Goal: Information Seeking & Learning: Learn about a topic

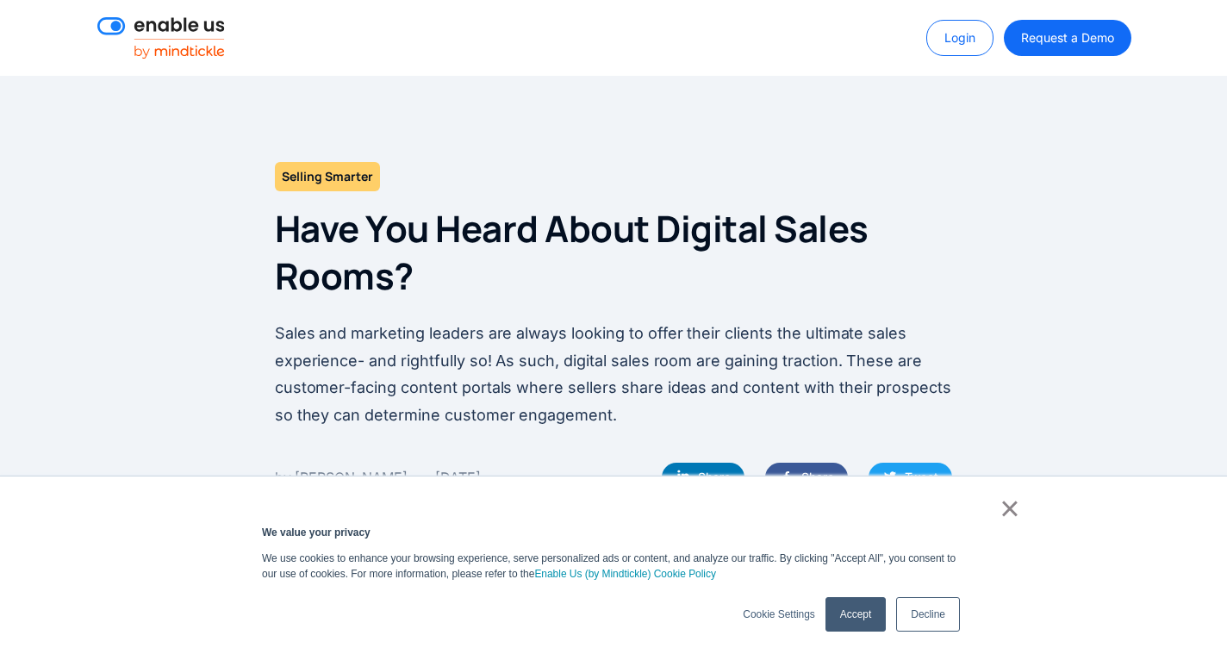
click at [1014, 516] on link "×" at bounding box center [1010, 509] width 21 height 16
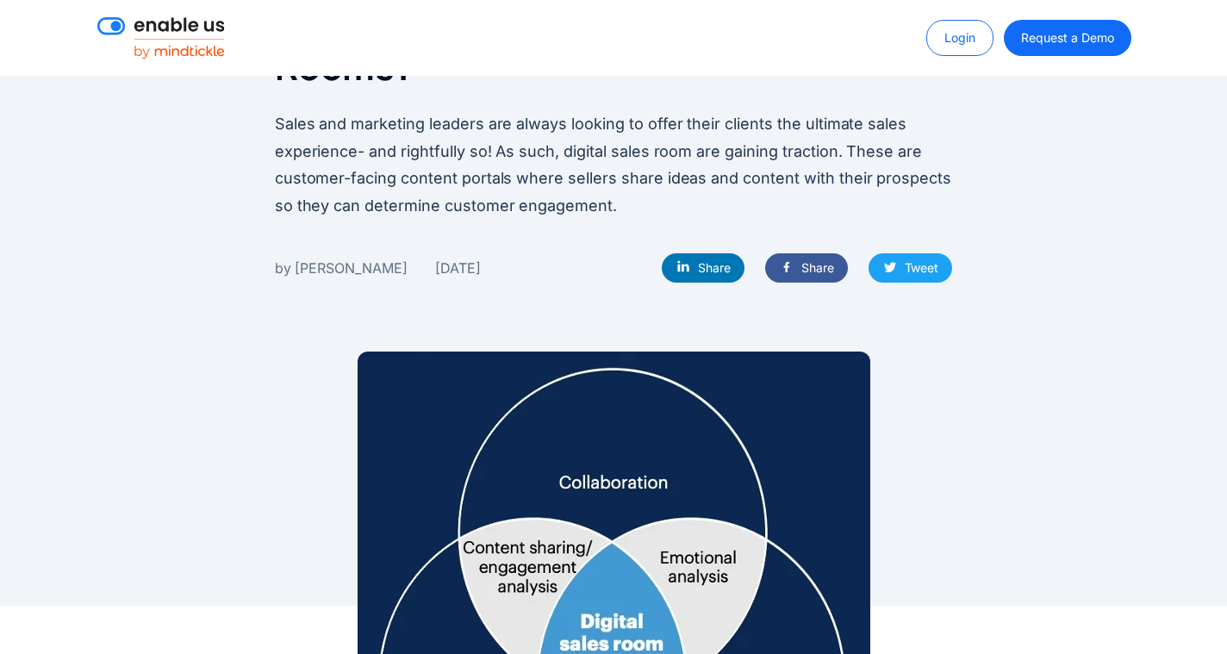
scroll to position [233, 0]
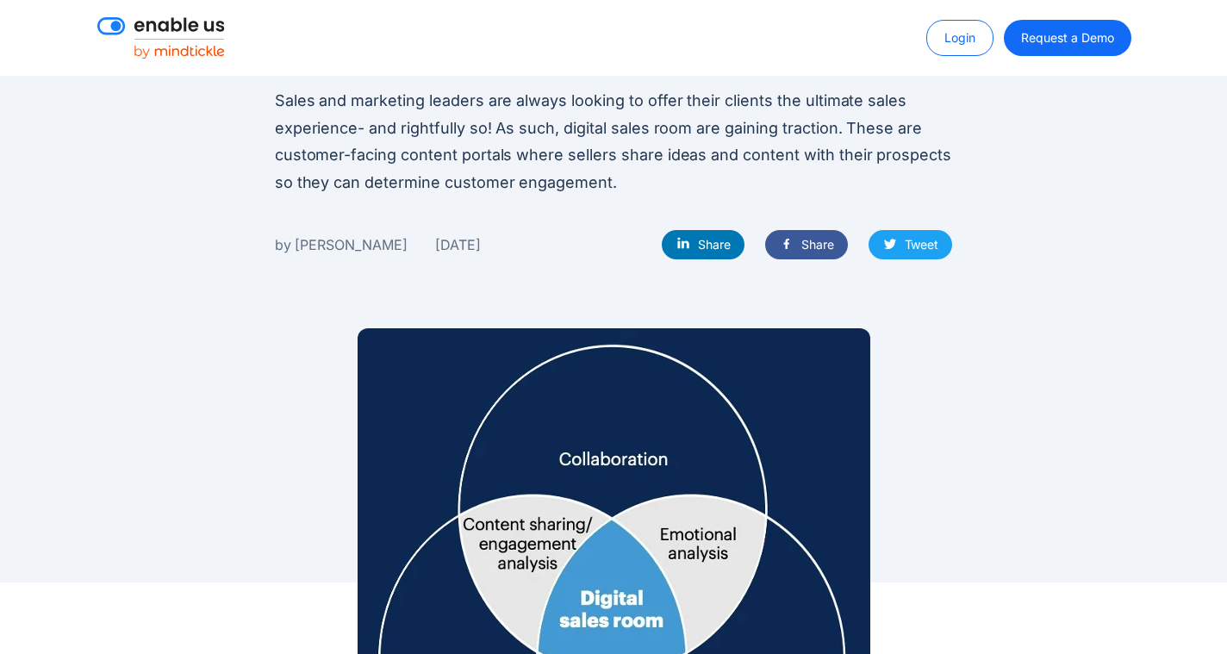
click at [552, 126] on p "Sales and marketing leaders are always looking to offer their clients the ultim…" at bounding box center [614, 141] width 678 height 109
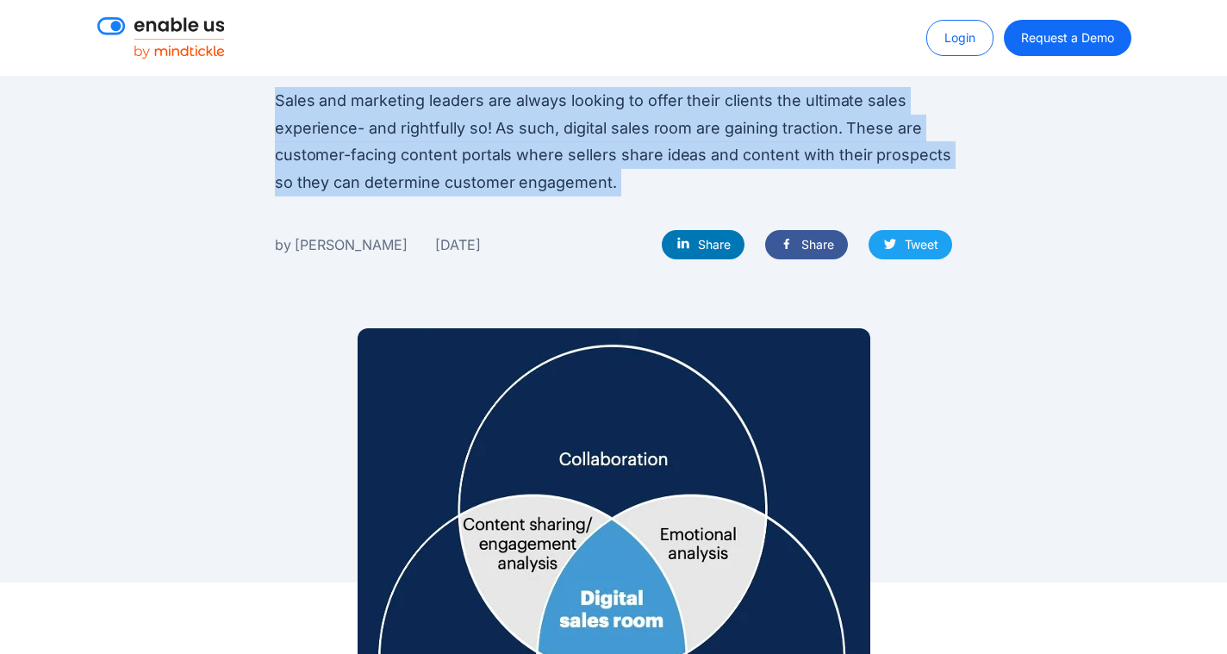
click at [533, 125] on p "Sales and marketing leaders are always looking to offer their clients the ultim…" at bounding box center [614, 141] width 678 height 109
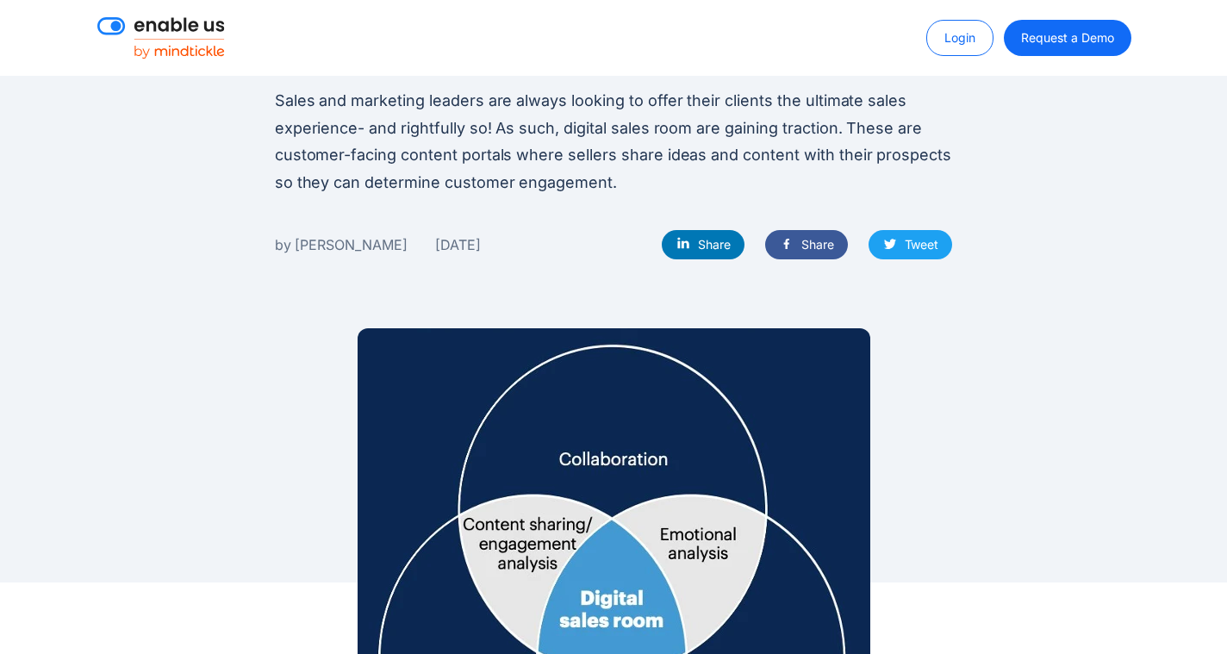
click at [533, 125] on p "Sales and marketing leaders are always looking to offer their clients the ultim…" at bounding box center [614, 141] width 678 height 109
click at [499, 151] on p "Sales and marketing leaders are always looking to offer their clients the ultim…" at bounding box center [614, 141] width 678 height 109
click at [457, 152] on p "Sales and marketing leaders are always looking to offer their clients the ultim…" at bounding box center [614, 141] width 678 height 109
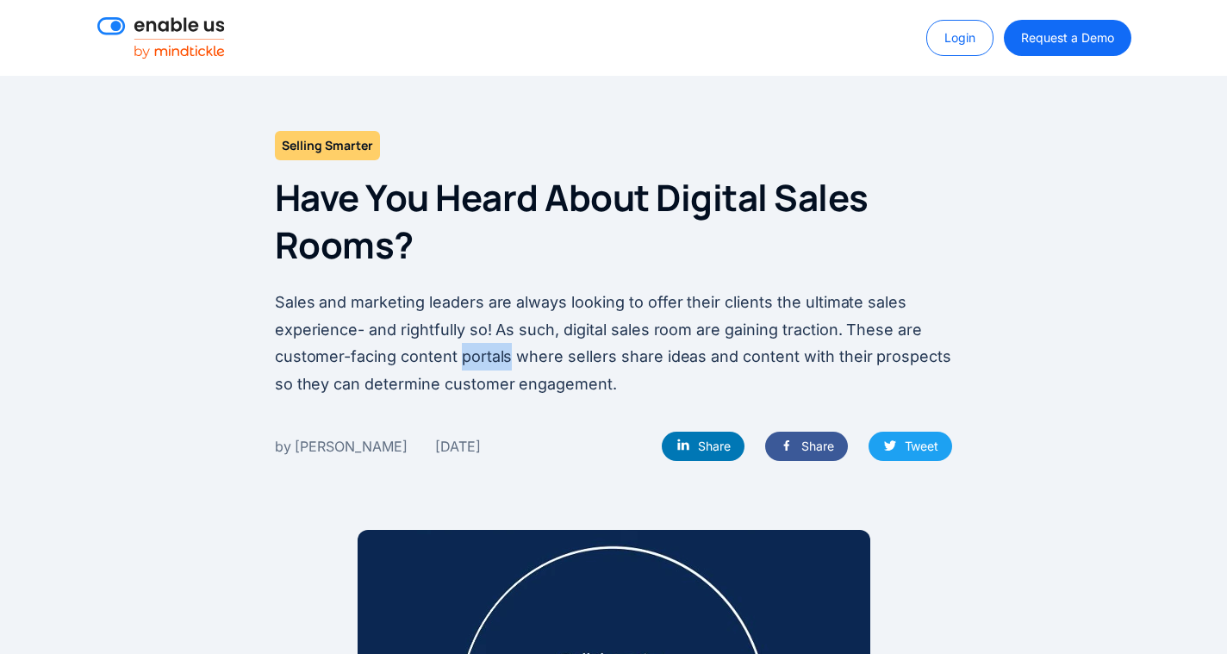
scroll to position [0, 0]
